Goal: Use online tool/utility: Utilize a website feature to perform a specific function

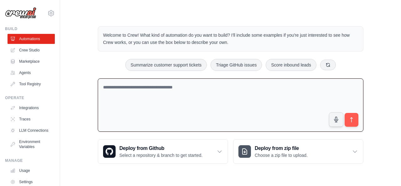
click at [212, 87] on textarea at bounding box center [230, 105] width 265 height 54
click at [183, 90] on textarea at bounding box center [230, 105] width 265 height 54
paste textarea "******"
type textarea "*"
click at [221, 82] on textarea at bounding box center [230, 105] width 265 height 54
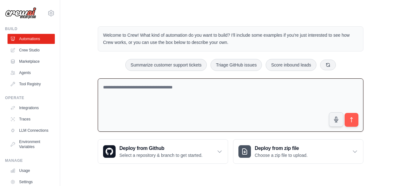
click at [182, 82] on textarea at bounding box center [230, 105] width 265 height 54
paste textarea "**********"
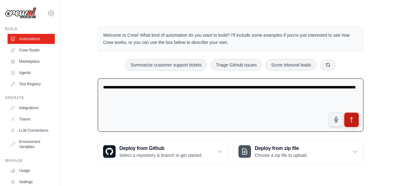
type textarea "**********"
click at [357, 118] on button "submit" at bounding box center [351, 119] width 14 height 14
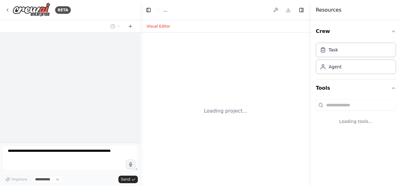
select select "****"
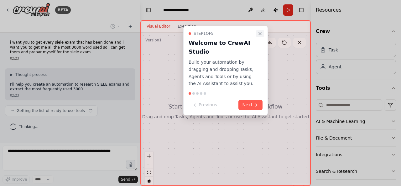
click at [260, 34] on icon "Close walkthrough" at bounding box center [259, 33] width 5 height 5
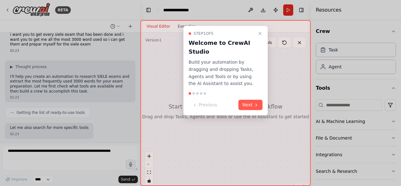
scroll to position [44, 0]
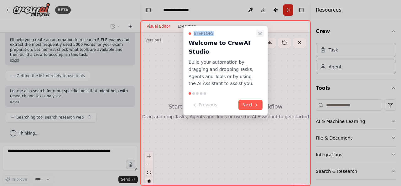
drag, startPoint x: 265, startPoint y: 32, endPoint x: 259, endPoint y: 33, distance: 7.0
click at [259, 33] on div "Step 1 of 5 Welcome to CrewAI Studio Build your automation by dragging and drop…" at bounding box center [225, 71] width 85 height 90
click at [259, 33] on icon "Close walkthrough" at bounding box center [259, 33] width 5 height 5
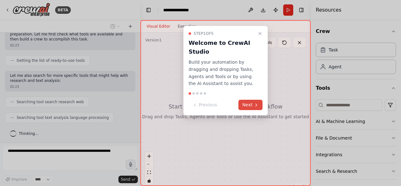
scroll to position [75, 0]
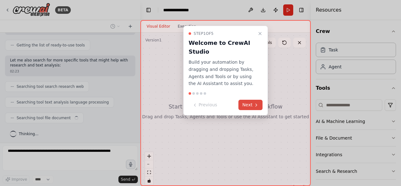
click at [249, 104] on button "Next" at bounding box center [250, 105] width 24 height 10
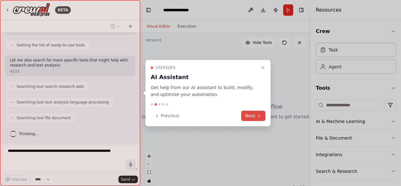
click at [252, 117] on button "Next" at bounding box center [253, 116] width 24 height 10
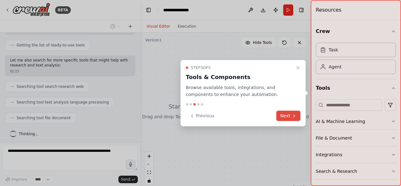
click at [290, 113] on button "Next" at bounding box center [288, 116] width 24 height 10
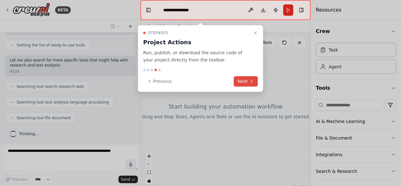
click at [252, 77] on button "Next" at bounding box center [246, 81] width 24 height 10
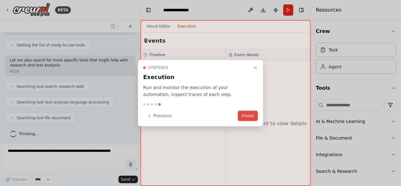
click at [251, 115] on button "Finish" at bounding box center [248, 116] width 20 height 10
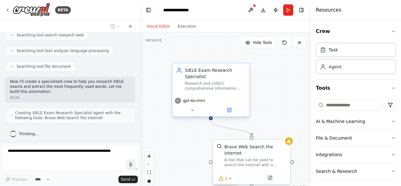
scroll to position [147, 0]
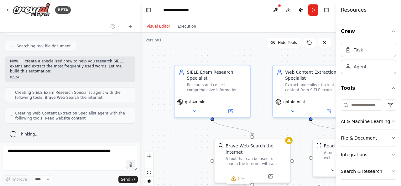
drag, startPoint x: 311, startPoint y: 92, endPoint x: 368, endPoint y: 91, distance: 56.7
click at [368, 91] on div "Resources Crew Task Agent Tools AI & Machine Learning File & Document Integrati…" at bounding box center [368, 93] width 65 height 186
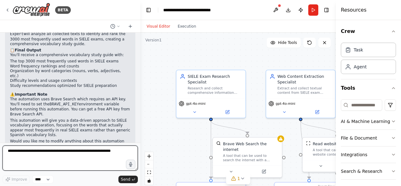
scroll to position [457, 0]
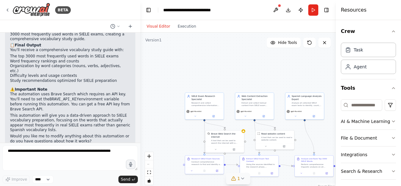
click at [242, 177] on icon at bounding box center [242, 178] width 5 height 5
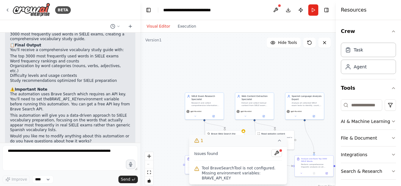
click at [305, 147] on div ".deletable-edge-delete-btn { width: 20px; height: 20px; border: 0px solid #ffff…" at bounding box center [237, 111] width 195 height 157
click at [275, 146] on button "1" at bounding box center [238, 141] width 98 height 12
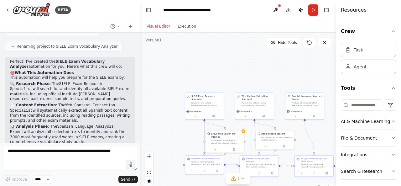
scroll to position [355, 0]
click at [51, 76] on p "This automation will help you prepare for the SIELE exam by:" at bounding box center [70, 77] width 120 height 5
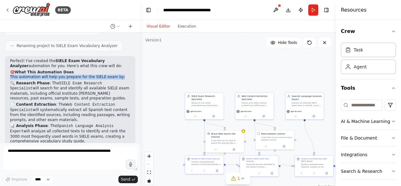
click at [51, 76] on p "This automation will help you prepare for the SIELE exam by:" at bounding box center [70, 77] width 120 height 5
click at [61, 83] on p "🔍 Research Phase : The SIELE Exam Research Specialist will search for and ident…" at bounding box center [70, 91] width 120 height 20
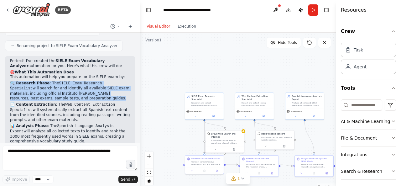
click at [61, 83] on p "🔍 Research Phase : The SIELE Exam Research Specialist will search for and ident…" at bounding box center [70, 91] width 120 height 20
click at [63, 94] on p "🔍 Research Phase : The SIELE Exam Research Specialist will search for and ident…" at bounding box center [70, 91] width 120 height 20
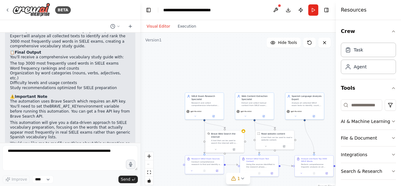
scroll to position [457, 0]
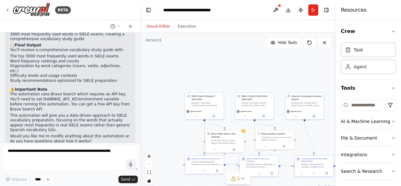
click at [63, 134] on p "Would you like me to modify anything about this automation or do you have quest…" at bounding box center [70, 139] width 120 height 10
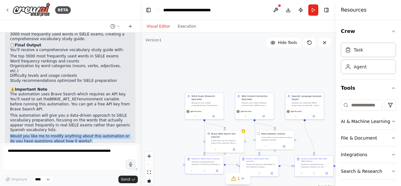
click at [63, 134] on p "Would you like me to modify anything about this automation or do you have quest…" at bounding box center [70, 139] width 120 height 10
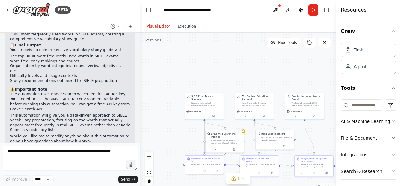
click at [59, 97] on code "BRAVE_API_KEY" at bounding box center [63, 99] width 29 height 4
click at [48, 92] on p "The automation uses Brave Search which requires an API key. You'll need to set …" at bounding box center [70, 102] width 120 height 20
click at [56, 92] on p "The automation uses Brave Search which requires an API key. You'll need to set …" at bounding box center [70, 102] width 120 height 20
click at [74, 134] on p "Would you like me to modify anything about this automation or do you have quest…" at bounding box center [70, 139] width 120 height 10
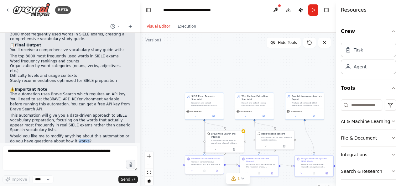
click at [74, 134] on p "Would you like me to modify anything about this automation or do you have quest…" at bounding box center [70, 139] width 120 height 10
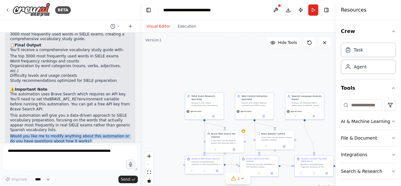
click at [74, 134] on p "Would you like me to modify anything about this automation or do you have quest…" at bounding box center [70, 139] width 120 height 10
click at [80, 134] on p "Would you like me to modify anything about this automation or do you have quest…" at bounding box center [70, 139] width 120 height 10
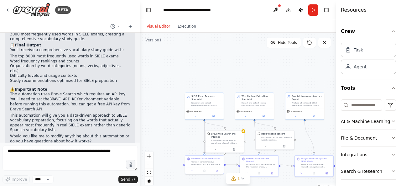
scroll to position [428, 0]
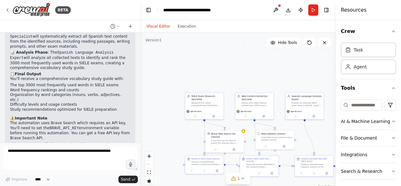
click at [49, 83] on li "The top 3000 most frequently used words in SIELE exams" at bounding box center [70, 85] width 120 height 5
click at [50, 88] on li "Word frequency rankings and counts" at bounding box center [70, 90] width 120 height 5
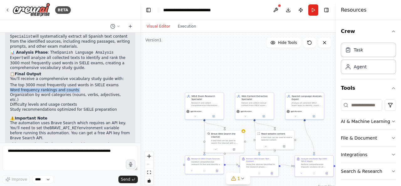
click at [50, 88] on li "Word frequency rankings and counts" at bounding box center [70, 90] width 120 height 5
click at [54, 93] on li "Organization by word categories (nouns, verbs, adjectives, etc.)" at bounding box center [70, 97] width 120 height 10
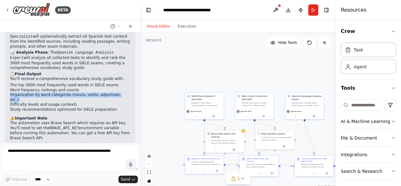
click at [54, 93] on li "Organization by word categories (nouns, verbs, adjectives, etc.)" at bounding box center [70, 97] width 120 height 10
click at [55, 102] on li "Difficulty levels and usage contexts" at bounding box center [70, 104] width 120 height 5
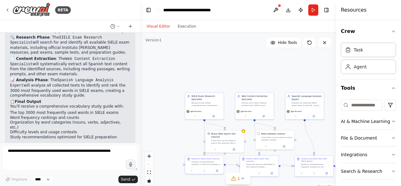
click at [66, 88] on p "📊 Analysis Phase : The Spanish Language Analysis Expert will analyze all collec…" at bounding box center [70, 88] width 120 height 20
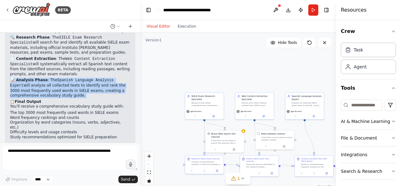
click at [66, 88] on p "📊 Analysis Phase : The Spanish Language Analysis Expert will analyze all collec…" at bounding box center [70, 88] width 120 height 20
click at [72, 91] on p "📊 Analysis Phase : The Spanish Language Analysis Expert will analyze all collec…" at bounding box center [70, 88] width 120 height 20
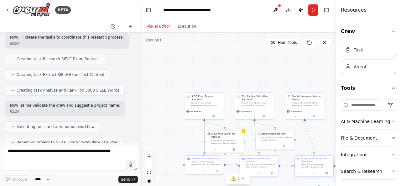
scroll to position [457, 0]
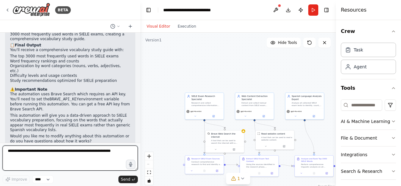
click at [75, 157] on textarea at bounding box center [70, 157] width 135 height 25
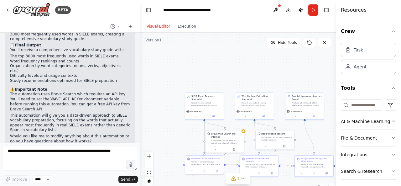
click at [71, 134] on p "Would you like me to modify anything about this automation or do you have quest…" at bounding box center [70, 139] width 120 height 10
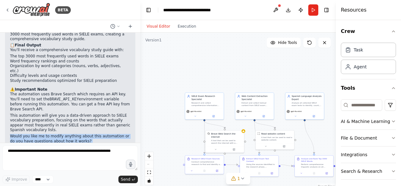
click at [71, 134] on p "Would you like me to modify anything about this automation or do you have quest…" at bounding box center [70, 139] width 120 height 10
click at [85, 134] on p "Would you like me to modify anything about this automation or do you have quest…" at bounding box center [70, 139] width 120 height 10
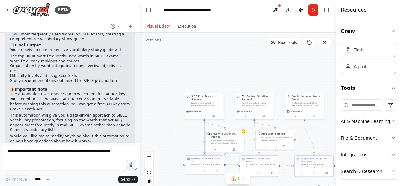
scroll to position [442, 0]
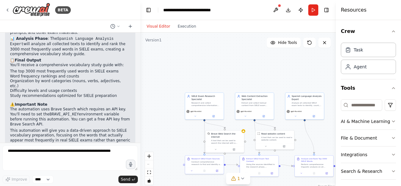
click at [59, 112] on code "BRAVE_API_KEY" at bounding box center [63, 114] width 29 height 4
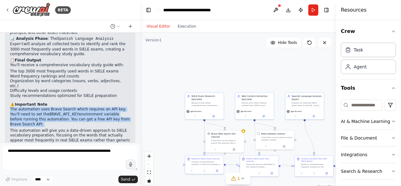
click at [59, 112] on code "BRAVE_API_KEY" at bounding box center [63, 114] width 29 height 4
click at [72, 109] on p "The automation uses Brave Search which requires an API key. You'll need to set …" at bounding box center [70, 117] width 120 height 20
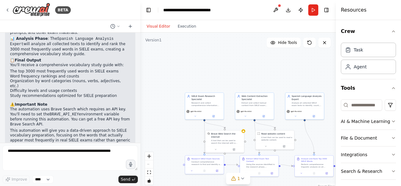
click at [90, 107] on p "The automation uses Brave Search which requires an API key. You'll need to set …" at bounding box center [70, 117] width 120 height 20
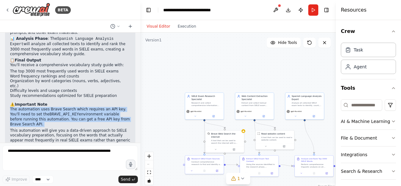
click at [90, 107] on p "The automation uses Brave Search which requires an API key. You'll need to set …" at bounding box center [70, 117] width 120 height 20
click at [75, 107] on p "The automation uses Brave Search which requires an API key. You'll need to set …" at bounding box center [70, 117] width 120 height 20
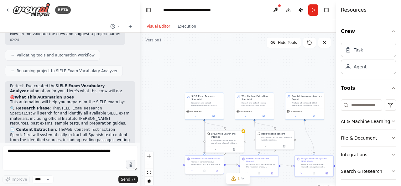
scroll to position [332, 0]
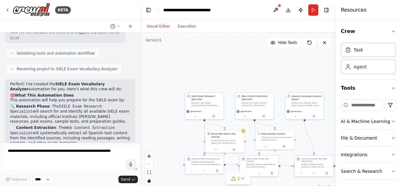
click at [58, 98] on p "This automation will help you prepare for the SIELE exam by:" at bounding box center [70, 100] width 120 height 5
click at [63, 108] on p "🔍 Research Phase : The SIELE Exam Research Specialist will search for and ident…" at bounding box center [70, 114] width 120 height 20
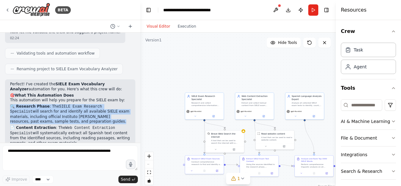
click at [63, 108] on p "🔍 Research Phase : The SIELE Exam Research Specialist will search for and ident…" at bounding box center [70, 114] width 120 height 20
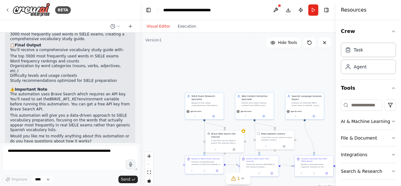
click at [51, 113] on p "This automation will give you a data-driven approach to SIELE vocabulary prepar…" at bounding box center [70, 122] width 120 height 19
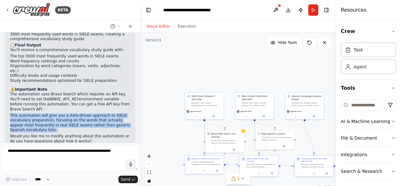
click at [51, 113] on p "This automation will give you a data-driven approach to SIELE vocabulary prepar…" at bounding box center [70, 122] width 120 height 19
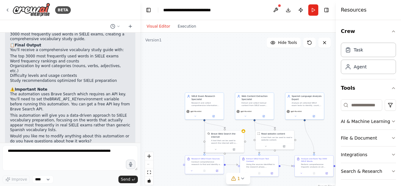
click at [80, 134] on p "Would you like me to modify anything about this automation or do you have quest…" at bounding box center [70, 139] width 120 height 10
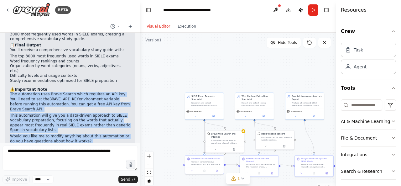
drag, startPoint x: 80, startPoint y: 125, endPoint x: 11, endPoint y: 85, distance: 79.9
click at [11, 85] on div "Perfect! I've created the SIELE Exam Vocabulary Analyzer automation for you. He…" at bounding box center [70, 49] width 120 height 187
click at [11, 92] on p "The automation uses Brave Search which requires an API key. You'll need to set …" at bounding box center [70, 102] width 120 height 20
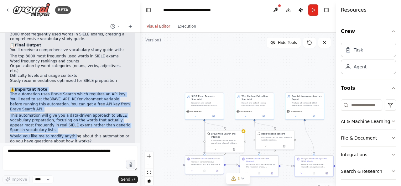
drag, startPoint x: 8, startPoint y: 81, endPoint x: 68, endPoint y: 123, distance: 73.1
click at [68, 123] on div "Perfect! I've created the SIELE Exam Vocabulary Analyzer automation for you. He…" at bounding box center [70, 53] width 130 height 198
click at [68, 134] on p "Would you like me to modify anything about this automation or do you have quest…" at bounding box center [70, 139] width 120 height 10
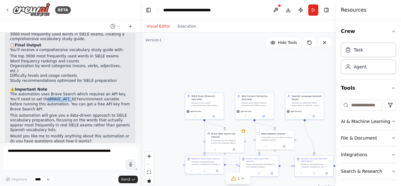
drag, startPoint x: 32, startPoint y: 89, endPoint x: 61, endPoint y: 92, distance: 28.9
click at [61, 92] on p "The automation uses Brave Search which requires an API key. You'll need to set …" at bounding box center [70, 102] width 120 height 20
click at [61, 97] on code "BRAVE_API_KEY" at bounding box center [63, 99] width 29 height 4
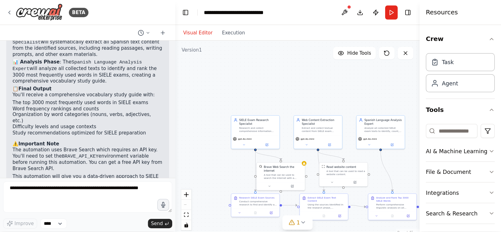
scroll to position [430, 0]
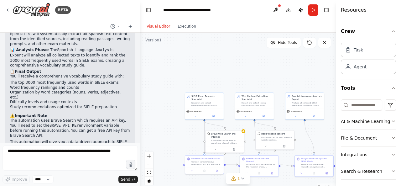
click at [59, 80] on li "The top 3000 most frequently used words in SIELE exams" at bounding box center [70, 82] width 120 height 5
click at [309, 8] on button "Run" at bounding box center [313, 9] width 10 height 11
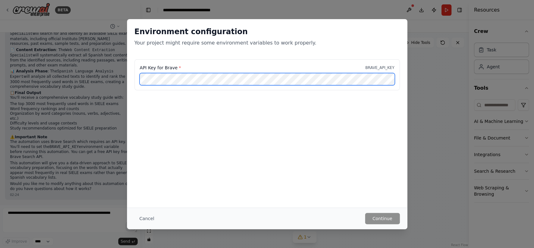
scroll to position [402, 0]
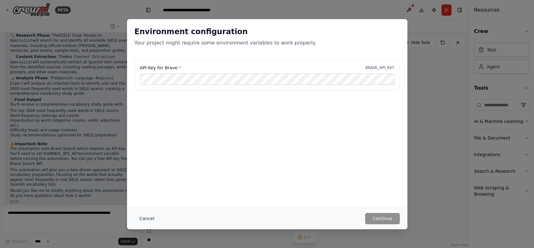
click at [150, 185] on button "Cancel" at bounding box center [147, 218] width 25 height 11
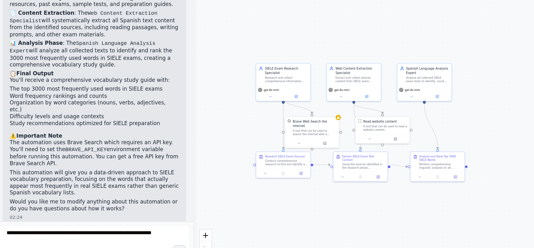
click at [60, 152] on p "The automation uses Brave Search which requires an API key. You'll need to set …" at bounding box center [70, 156] width 120 height 20
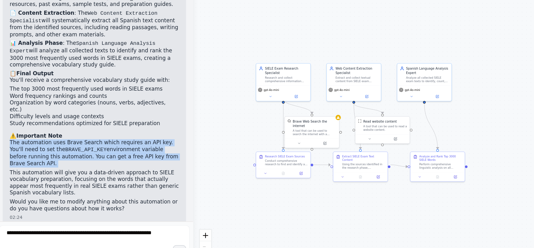
click at [60, 152] on p "The automation uses Brave Search which requires an API key. You'll need to set …" at bounding box center [70, 156] width 120 height 20
click at [78, 152] on p "The automation uses Brave Search which requires an API key. You'll need to set …" at bounding box center [70, 156] width 120 height 20
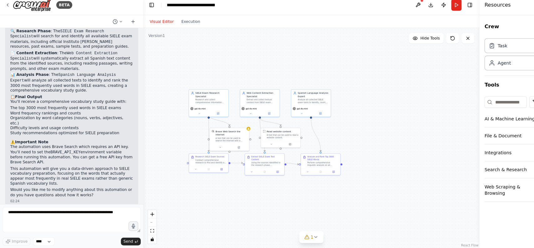
scroll to position [0, 0]
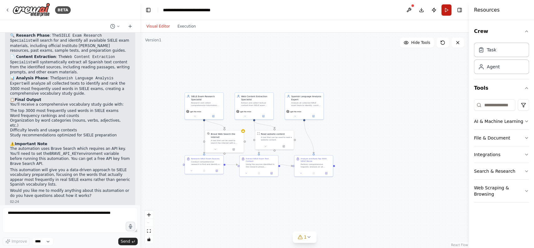
click at [400, 10] on button "Run" at bounding box center [447, 9] width 10 height 11
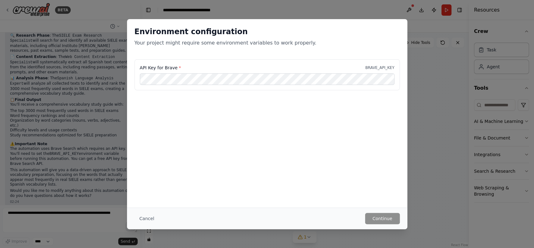
click at [375, 64] on div "API Key for Brave * BRAVE_API_KEY" at bounding box center [267, 67] width 255 height 6
click at [375, 65] on p "BRAVE_API_KEY" at bounding box center [379, 67] width 29 height 5
drag, startPoint x: 168, startPoint y: 69, endPoint x: 142, endPoint y: 66, distance: 25.8
click at [142, 66] on label "API Key for Brave *" at bounding box center [160, 67] width 41 height 6
click at [354, 66] on div "API Key for Brave * BRAVE_API_KEY" at bounding box center [267, 67] width 255 height 6
